Goal: Transaction & Acquisition: Purchase product/service

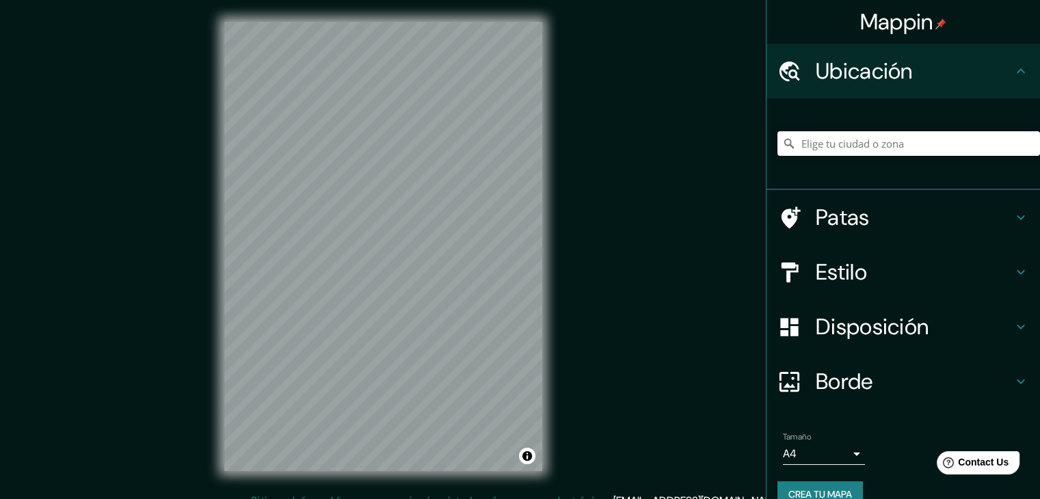
click at [868, 139] on input "Elige tu ciudad o zona" at bounding box center [908, 143] width 263 height 25
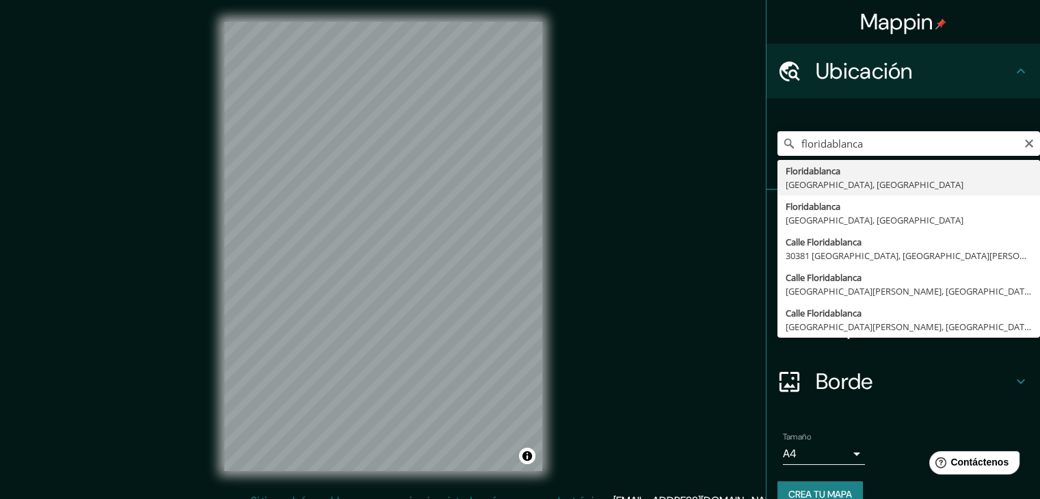
type input "Floridablanca, [GEOGRAPHIC_DATA], [GEOGRAPHIC_DATA]"
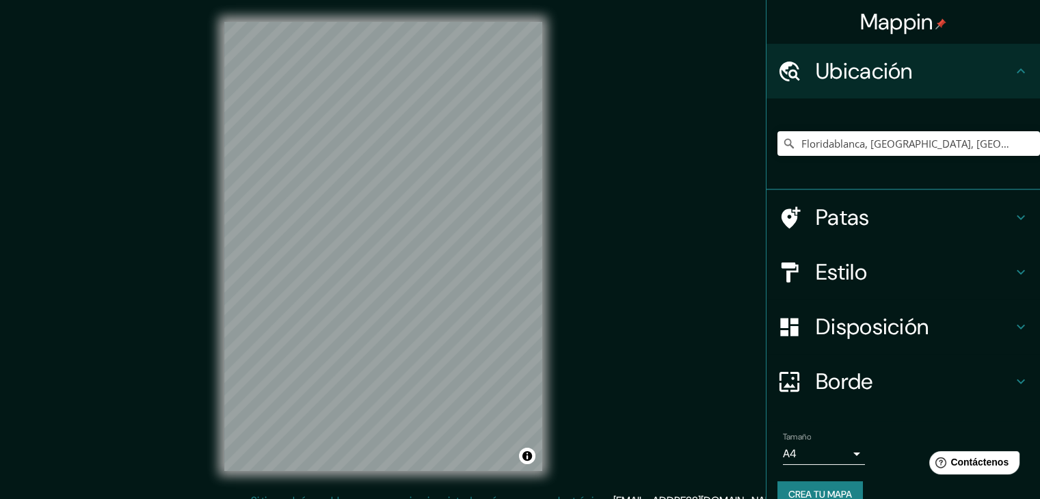
click at [849, 264] on font "Estilo" at bounding box center [841, 272] width 51 height 29
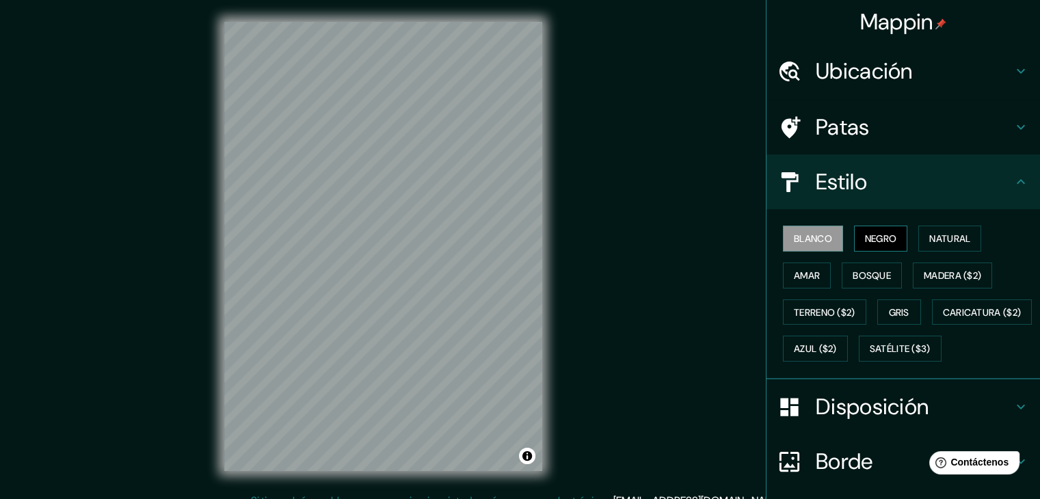
click at [869, 230] on font "Negro" at bounding box center [881, 239] width 32 height 18
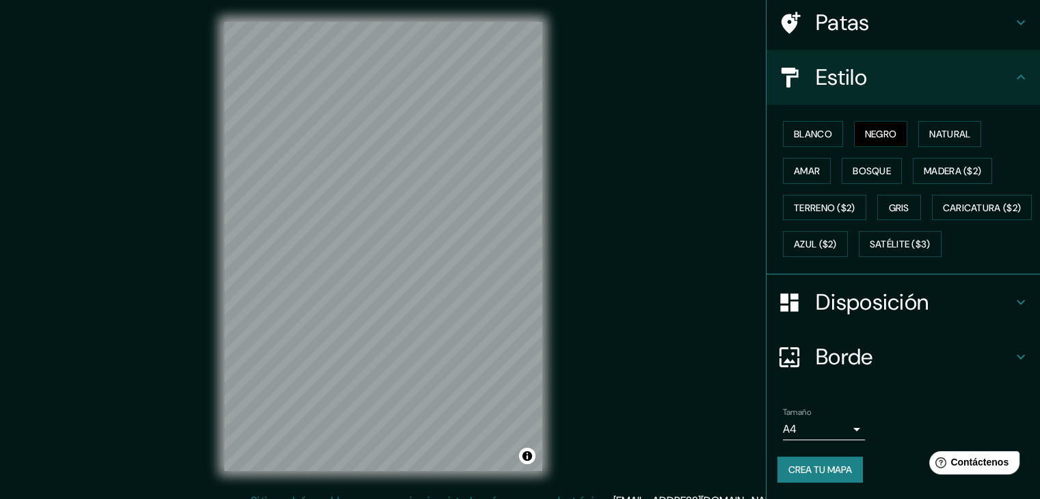
scroll to position [138, 0]
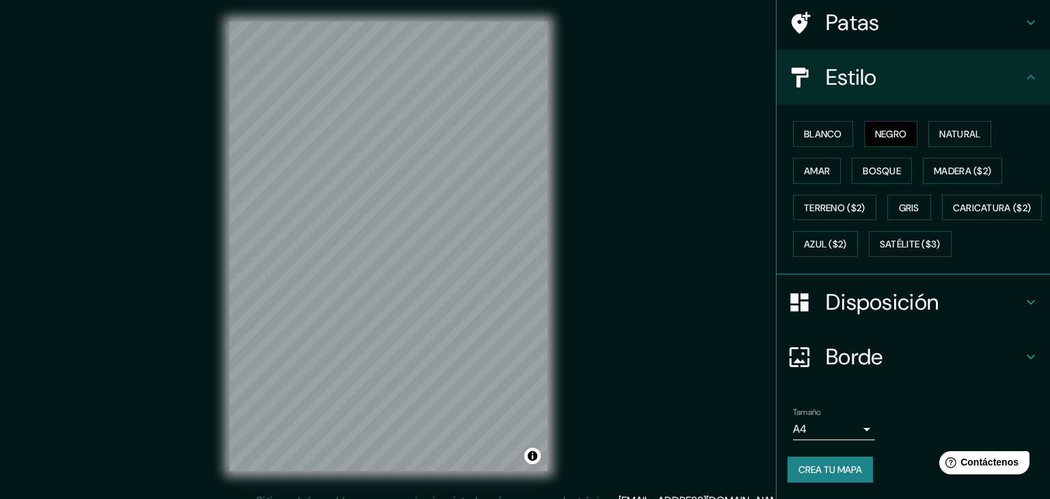
click at [848, 430] on body "Mappin Ubicación Floridablanca, [GEOGRAPHIC_DATA], [GEOGRAPHIC_DATA] Patas Esti…" at bounding box center [525, 249] width 1050 height 499
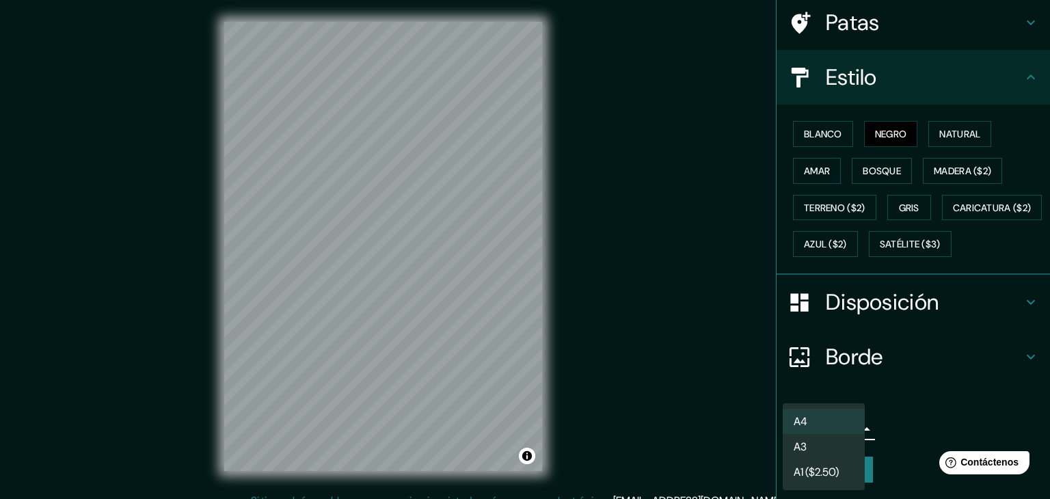
click at [819, 445] on li "A3" at bounding box center [824, 446] width 82 height 25
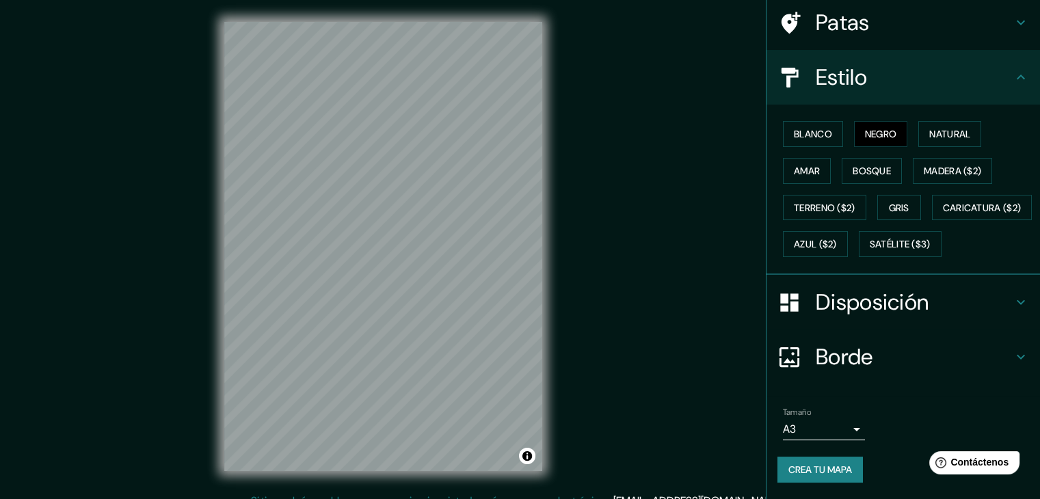
click at [855, 305] on font "Disposición" at bounding box center [872, 302] width 113 height 29
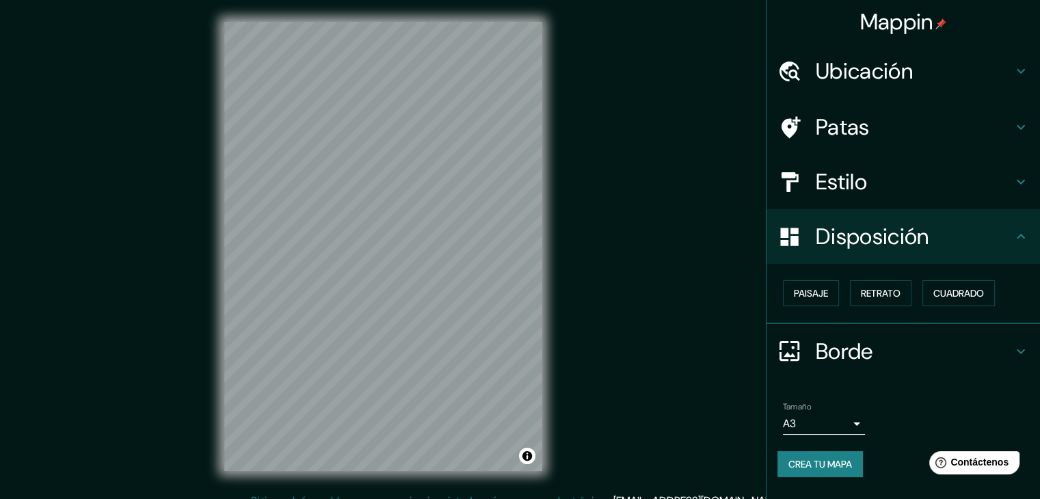
scroll to position [0, 0]
click at [982, 294] on font "Cuadrado" at bounding box center [958, 293] width 51 height 12
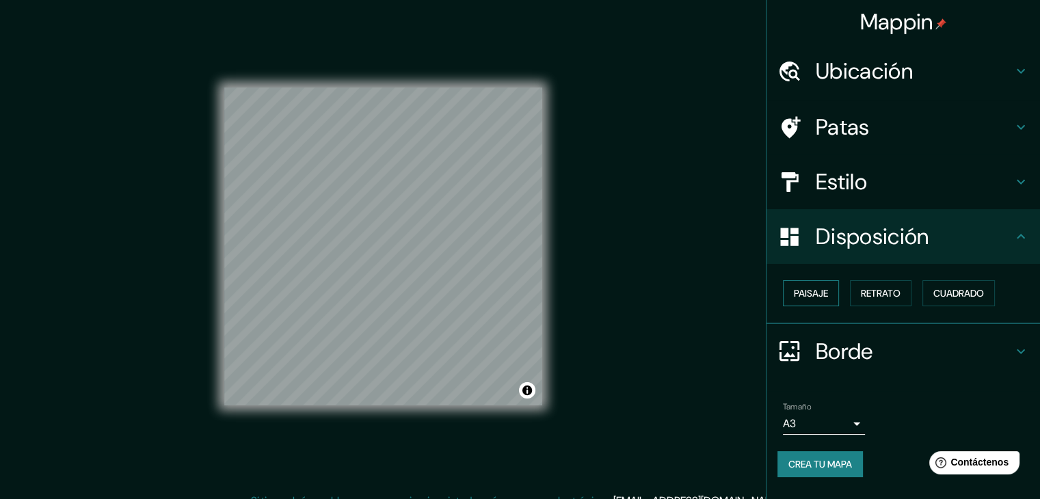
click at [821, 297] on font "Paisaje" at bounding box center [811, 293] width 34 height 12
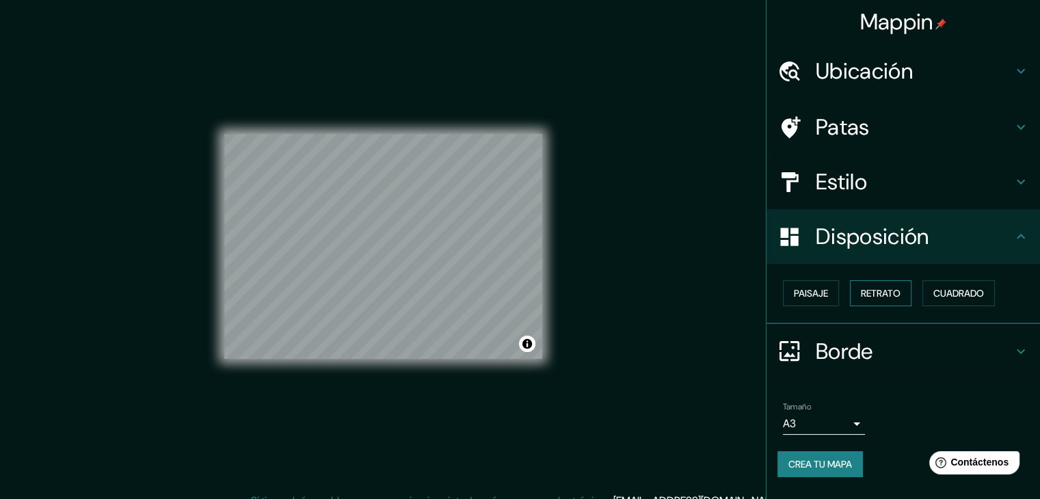
click at [879, 296] on font "Retrato" at bounding box center [881, 293] width 40 height 12
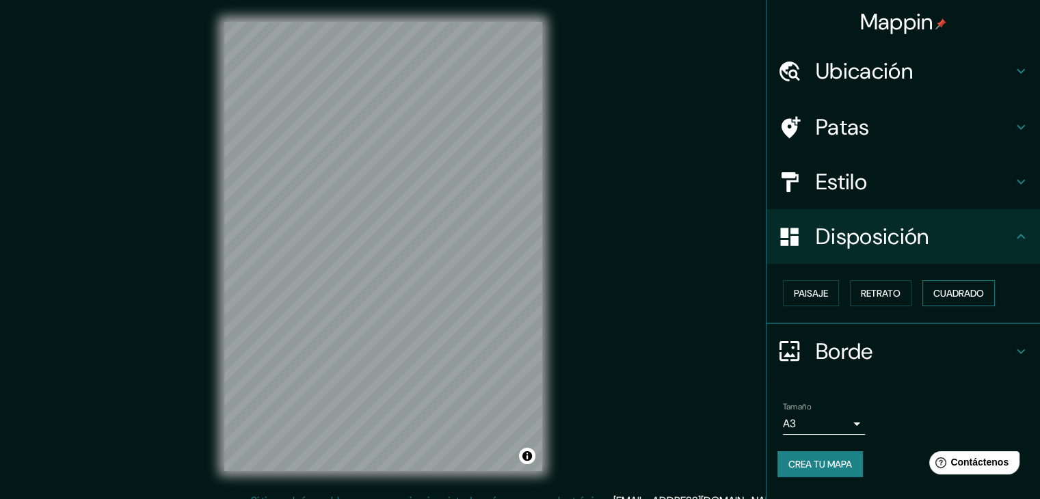
click at [951, 295] on font "Cuadrado" at bounding box center [958, 293] width 51 height 12
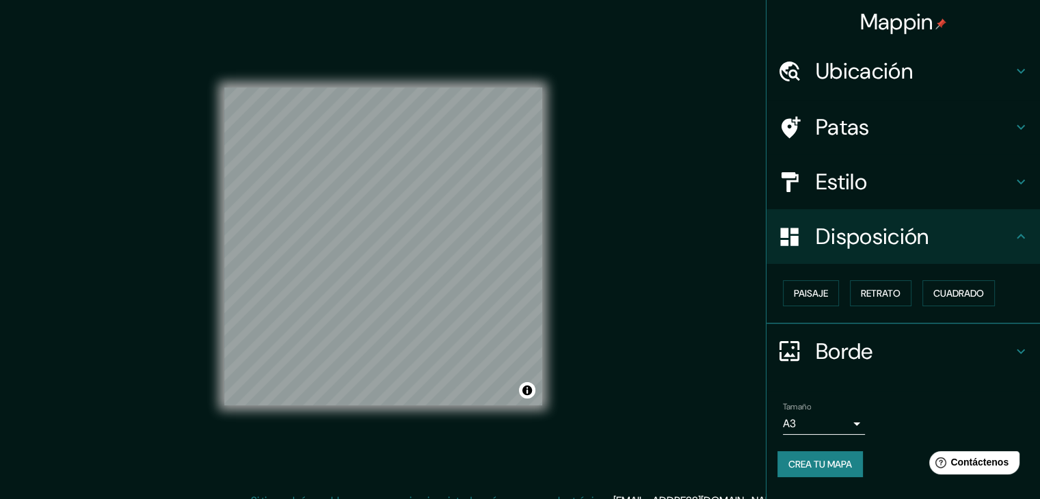
click at [601, 181] on div "Mappin Ubicación Floridablanca, Santander, Colombia Patas Estilo Disposición Pa…" at bounding box center [520, 257] width 1040 height 515
click at [795, 463] on font "Crea tu mapa" at bounding box center [820, 464] width 64 height 12
